Goal: Transaction & Acquisition: Purchase product/service

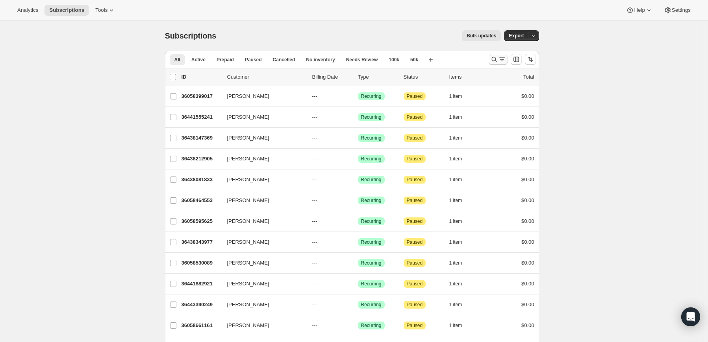
click at [501, 57] on icon "Search and filter results" at bounding box center [502, 59] width 8 height 8
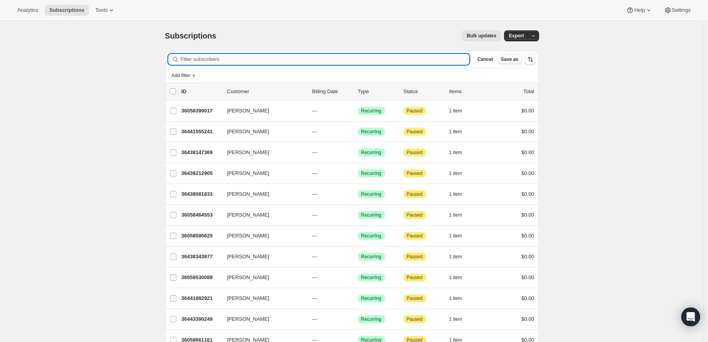
paste input "[PERSON_NAME]"
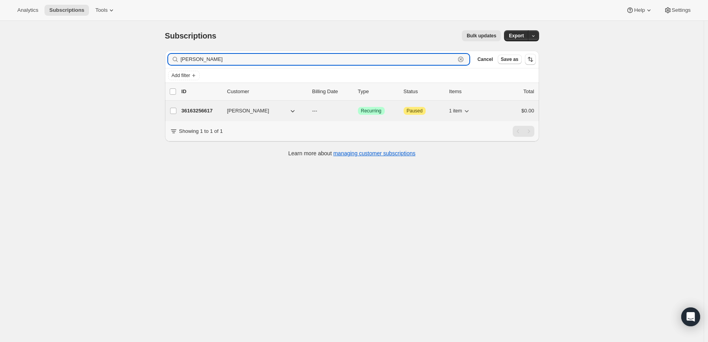
type input "[PERSON_NAME]"
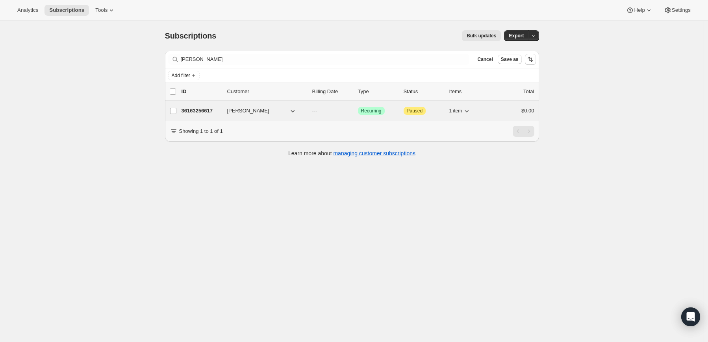
click at [197, 111] on p "36163256617" at bounding box center [200, 111] width 39 height 8
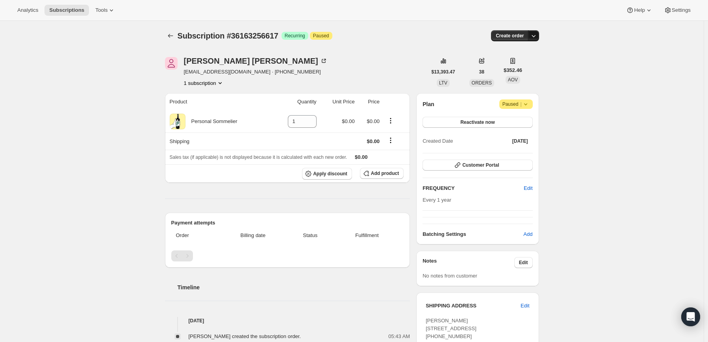
click at [536, 32] on icon "button" at bounding box center [533, 36] width 8 height 8
click at [523, 63] on span "Create custom one-time order" at bounding box center [502, 65] width 68 height 6
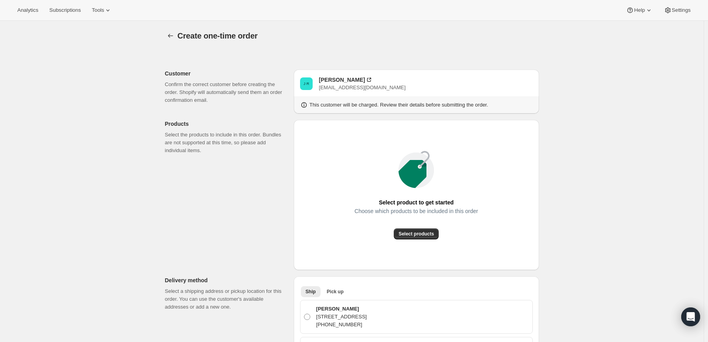
click at [421, 174] on icon at bounding box center [412, 174] width 28 height 28
click at [414, 234] on span "Select products" at bounding box center [415, 234] width 35 height 6
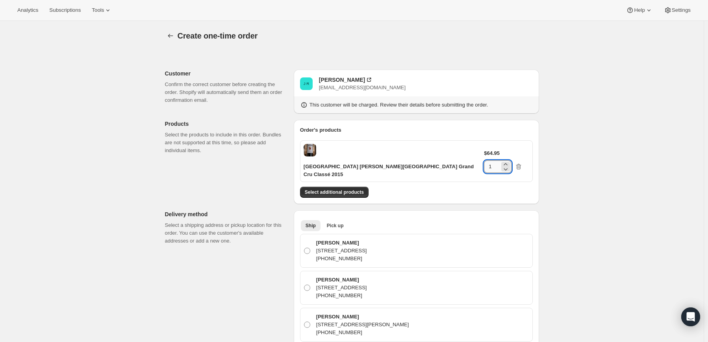
drag, startPoint x: 502, startPoint y: 149, endPoint x: 495, endPoint y: 150, distance: 7.1
click at [495, 161] on input "1" at bounding box center [492, 167] width 16 height 13
type input "6"
click at [339, 189] on span "Select additional products" at bounding box center [334, 192] width 59 height 6
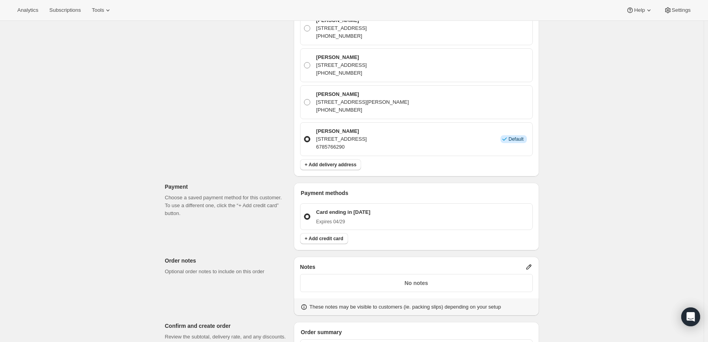
scroll to position [315, 0]
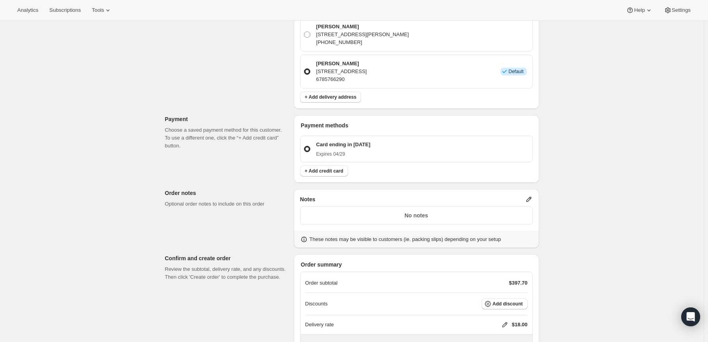
click at [530, 197] on icon at bounding box center [528, 199] width 5 height 5
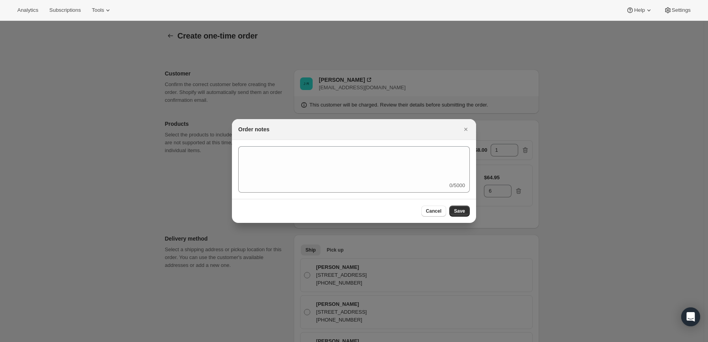
scroll to position [0, 0]
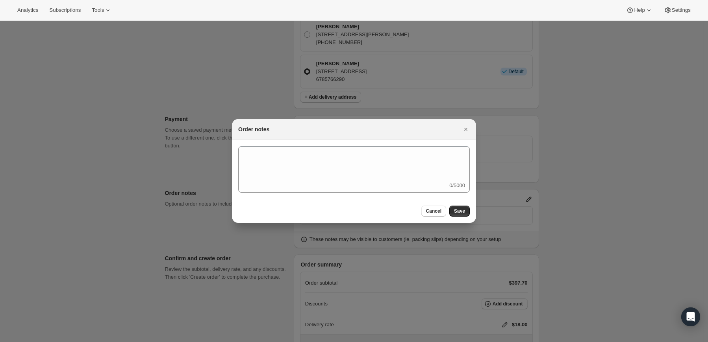
click at [613, 190] on div at bounding box center [354, 171] width 708 height 342
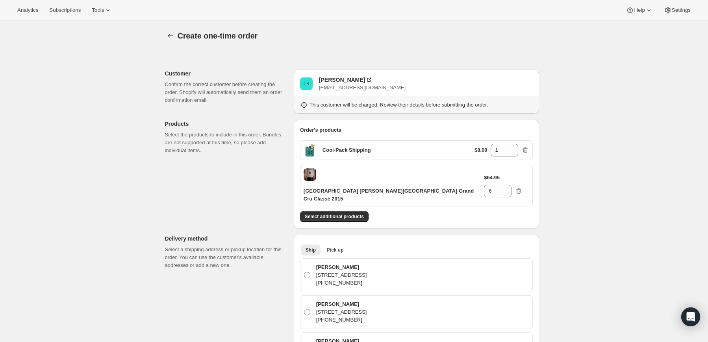
scroll to position [315, 0]
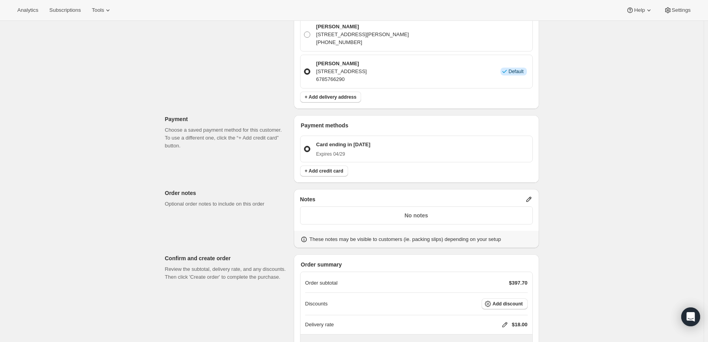
click at [507, 321] on icon at bounding box center [505, 325] width 8 height 8
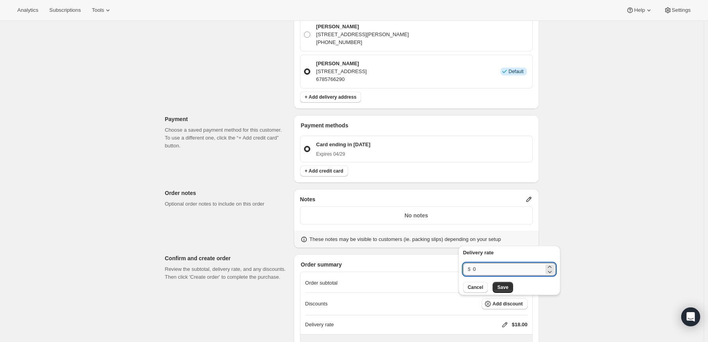
click at [491, 271] on input "0" at bounding box center [508, 269] width 71 height 13
type input "0"
click at [499, 288] on span "Save" at bounding box center [502, 288] width 11 height 6
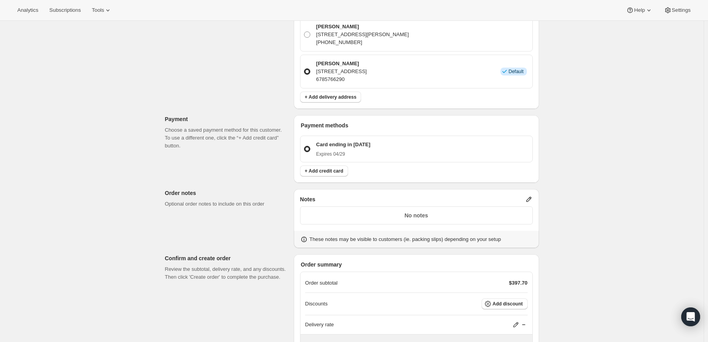
click at [530, 189] on div "Notes No notes These notes may be visible to customers (ie. packing slips) depe…" at bounding box center [416, 218] width 245 height 59
click at [458, 212] on p "No notes" at bounding box center [416, 216] width 222 height 8
click at [529, 196] on icon at bounding box center [529, 200] width 8 height 8
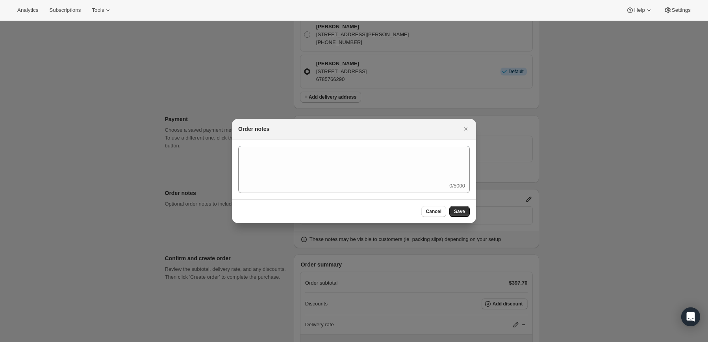
scroll to position [0, 0]
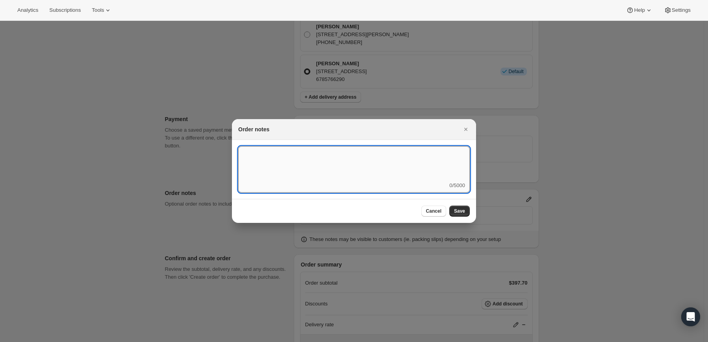
click at [395, 172] on textarea ":rd3:" at bounding box center [353, 163] width 231 height 35
type textarea "Temp Control"
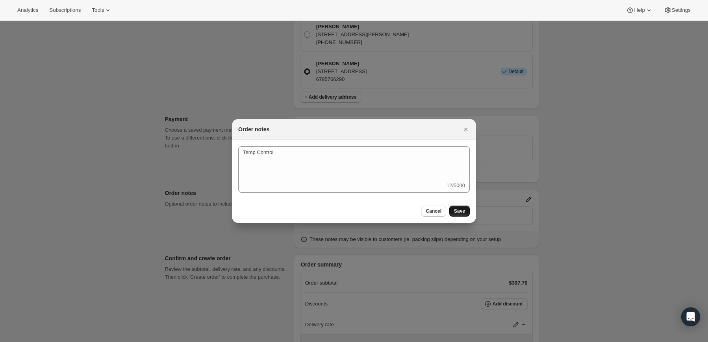
click at [457, 209] on span "Save" at bounding box center [459, 211] width 11 height 6
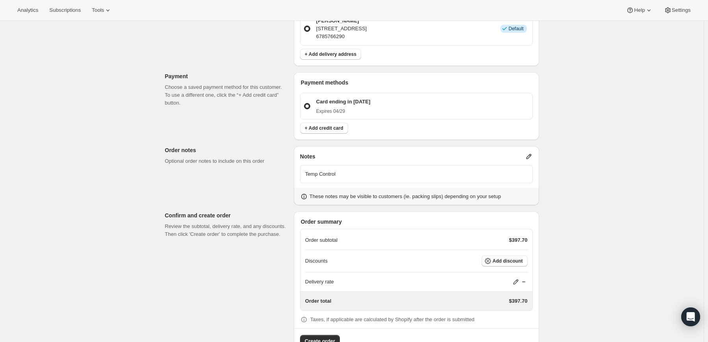
scroll to position [358, 0]
click at [324, 337] on span "Create order" at bounding box center [320, 341] width 30 height 8
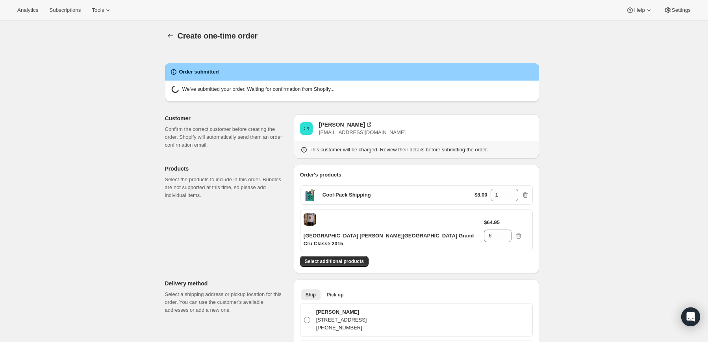
radio input "true"
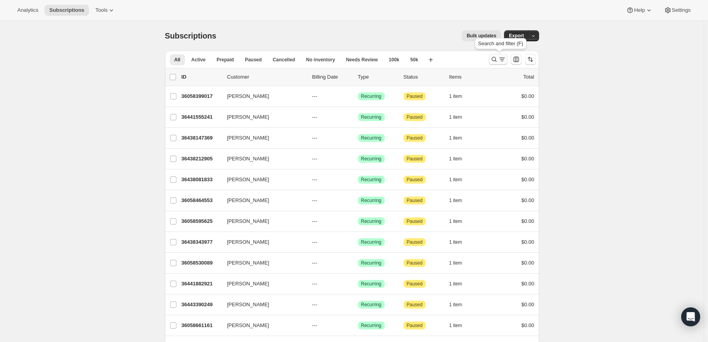
click at [494, 57] on icon "Search and filter results" at bounding box center [494, 59] width 8 height 8
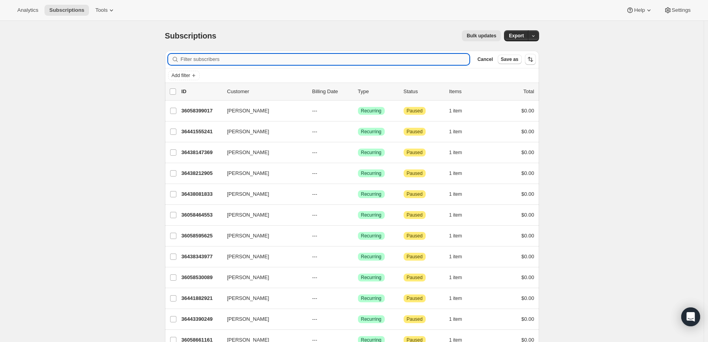
click at [363, 58] on input "Filter subscribers" at bounding box center [325, 59] width 289 height 11
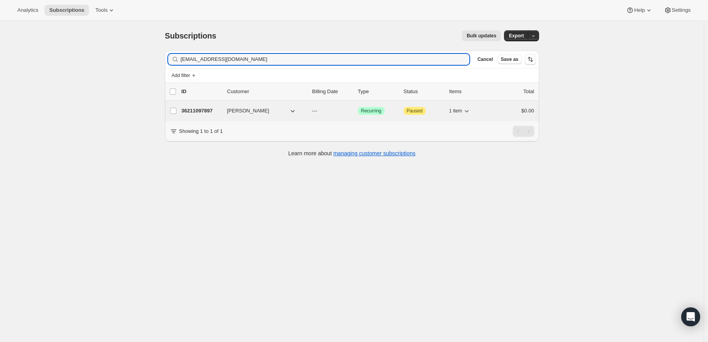
type input "jr@therodriguezfirm.com"
click at [234, 105] on div "36211097897 Adolfo Rodriguez --- Success Recurring Attention Paused 1 item $0.00" at bounding box center [357, 110] width 353 height 11
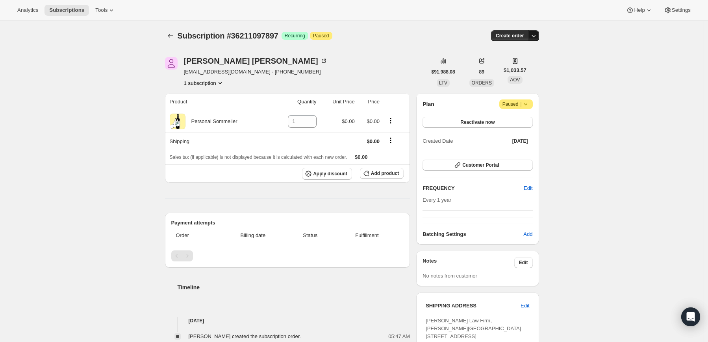
click at [537, 39] on icon "button" at bounding box center [533, 36] width 8 height 8
click at [525, 63] on span "Create custom one-time order" at bounding box center [502, 65] width 68 height 6
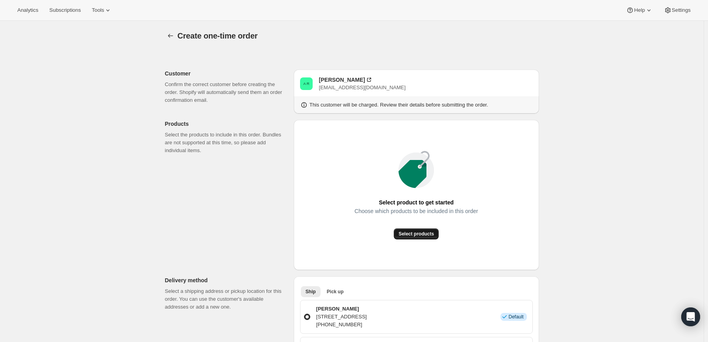
click at [431, 236] on span "Select products" at bounding box center [415, 234] width 35 height 6
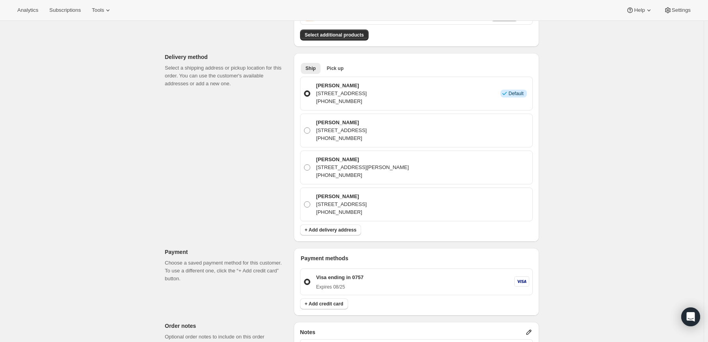
scroll to position [79, 0]
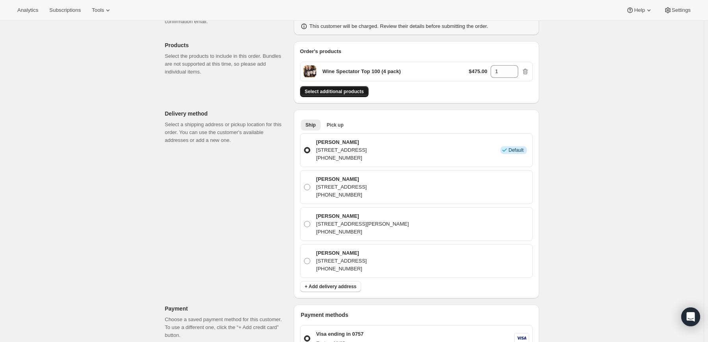
click at [350, 94] on span "Select additional products" at bounding box center [334, 92] width 59 height 6
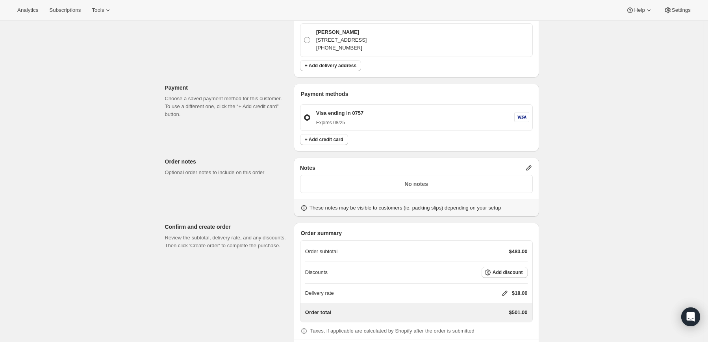
scroll to position [358, 0]
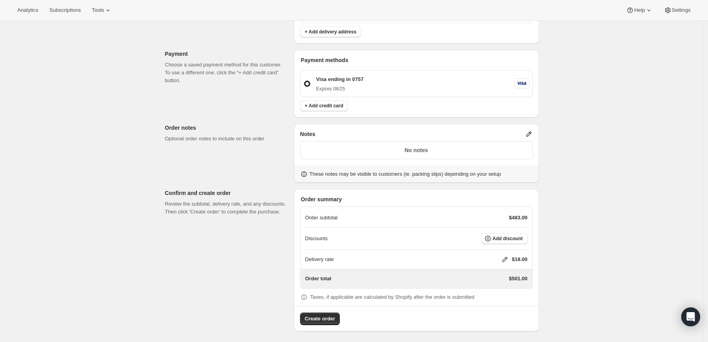
click at [506, 257] on icon at bounding box center [505, 260] width 8 height 8
click at [479, 289] on input "0" at bounding box center [508, 287] width 71 height 13
type input "0"
click at [499, 307] on span "Save" at bounding box center [502, 306] width 11 height 6
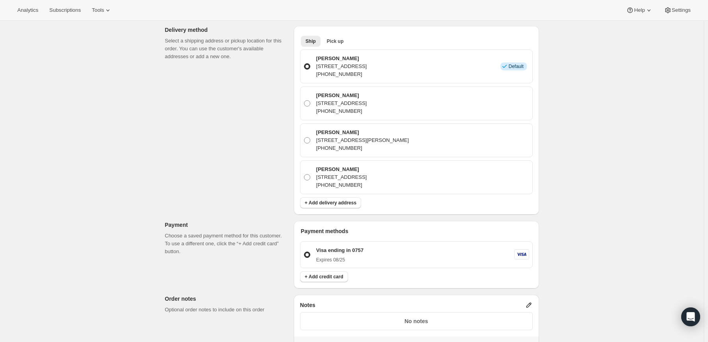
scroll to position [201, 0]
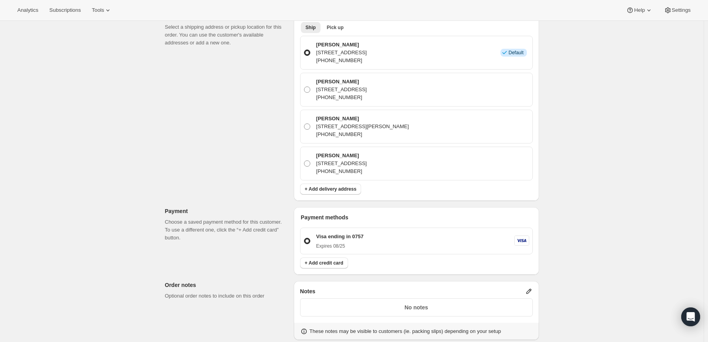
drag, startPoint x: 372, startPoint y: 46, endPoint x: 317, endPoint y: 44, distance: 54.7
click at [317, 44] on div "Adolfo Rodriguez 1700 Pacific Ave Ste 3850, Dallas, TX, 75201, United States +1…" at bounding box center [340, 53] width 53 height 24
copy p "Adolfo Rodriguez"
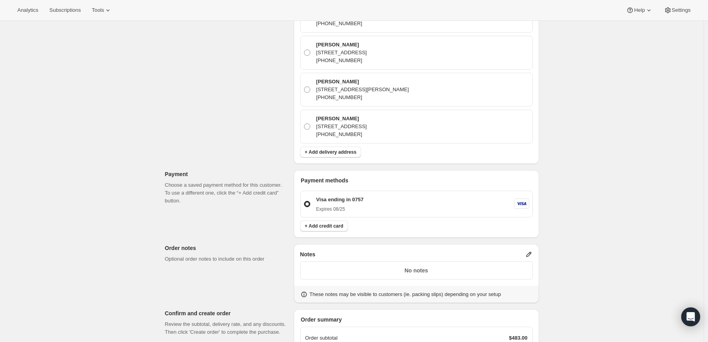
scroll to position [358, 0]
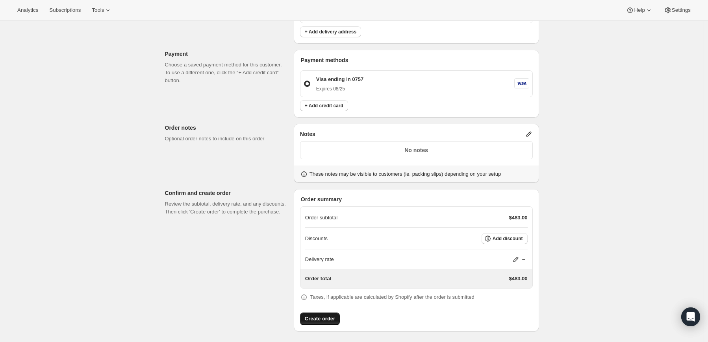
click at [317, 316] on span "Create order" at bounding box center [320, 319] width 30 height 8
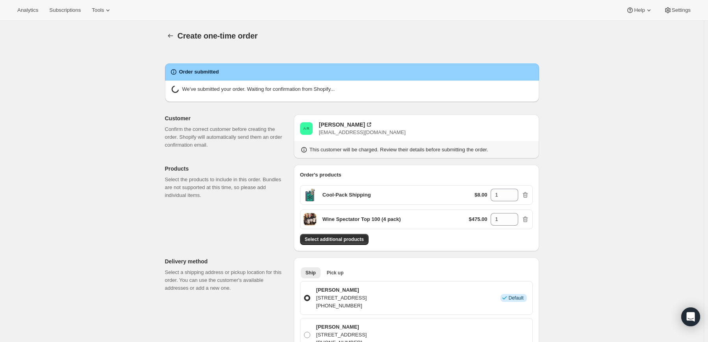
radio input "true"
